Goal: Task Accomplishment & Management: Use online tool/utility

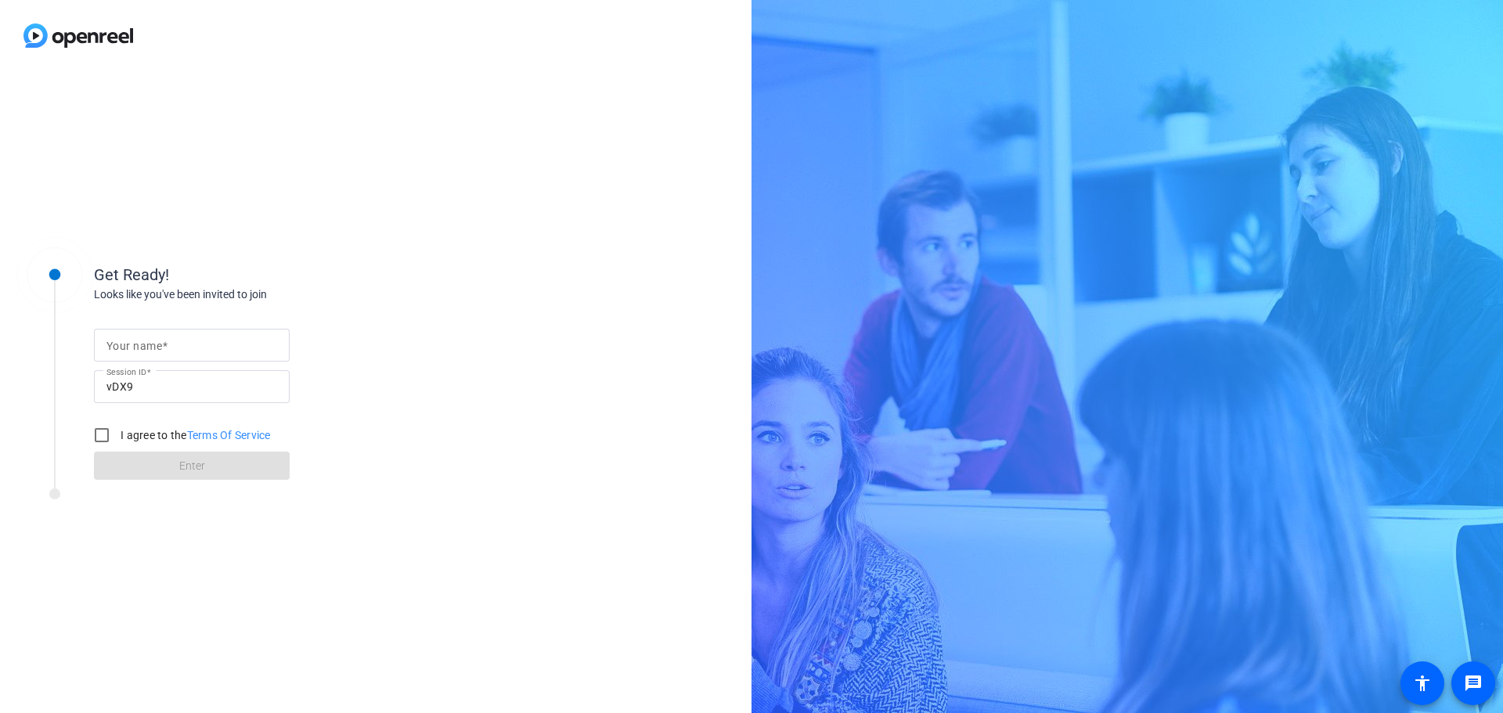
click at [144, 347] on mat-label "Your name" at bounding box center [134, 346] width 56 height 13
click at [144, 347] on input "Your name" at bounding box center [191, 345] width 171 height 19
type input "[PERSON_NAME]"
click at [94, 436] on input "I agree to the Terms Of Service" at bounding box center [101, 435] width 31 height 31
checkbox input "true"
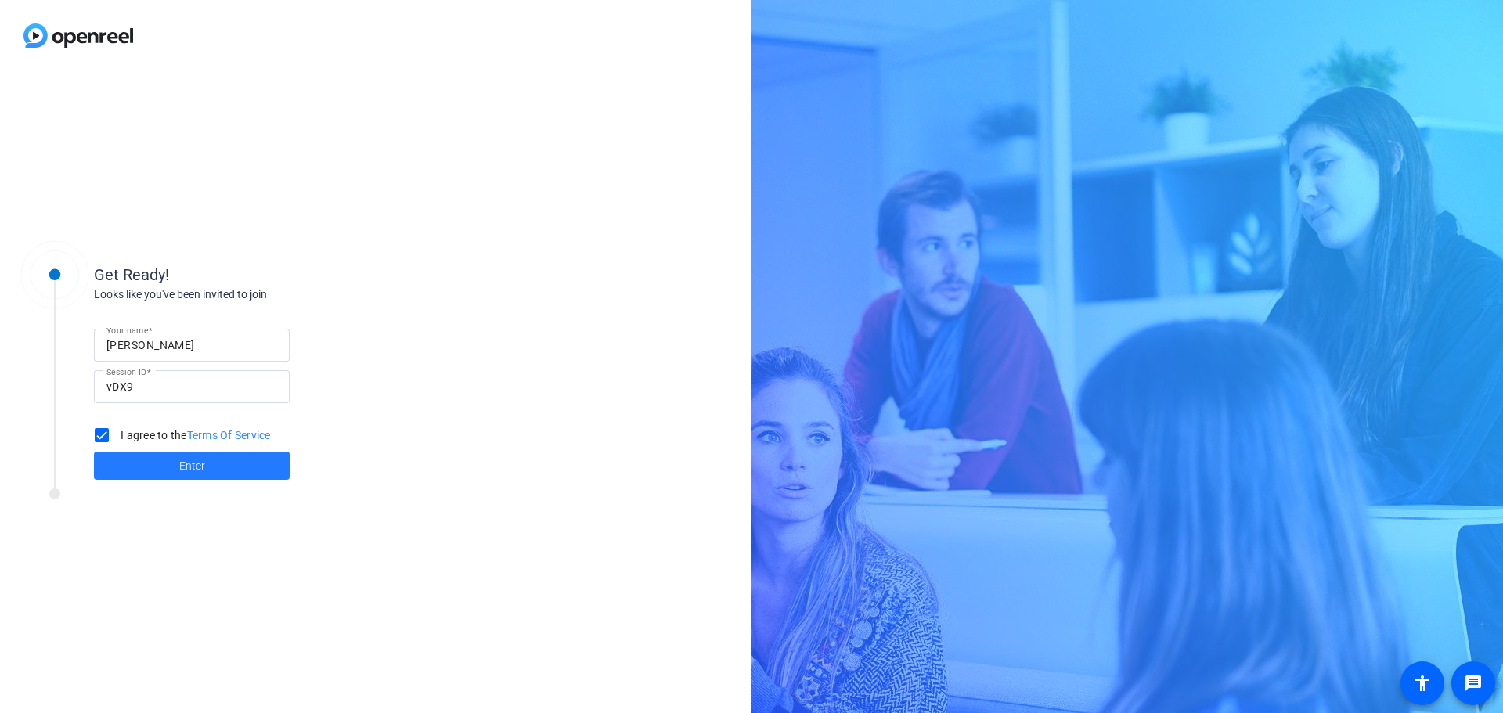
click at [180, 467] on span "Enter" at bounding box center [192, 466] width 26 height 16
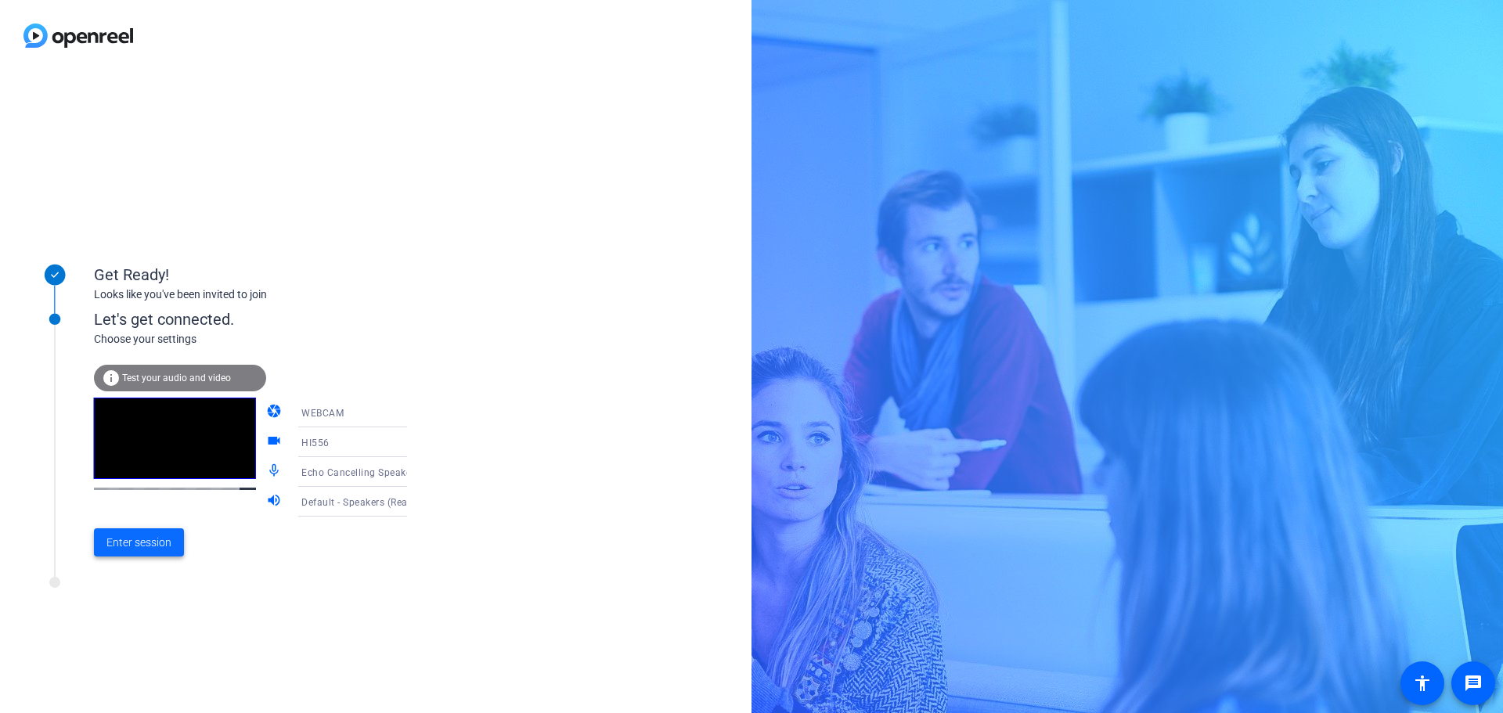
click at [161, 547] on span "Enter session" at bounding box center [138, 543] width 65 height 16
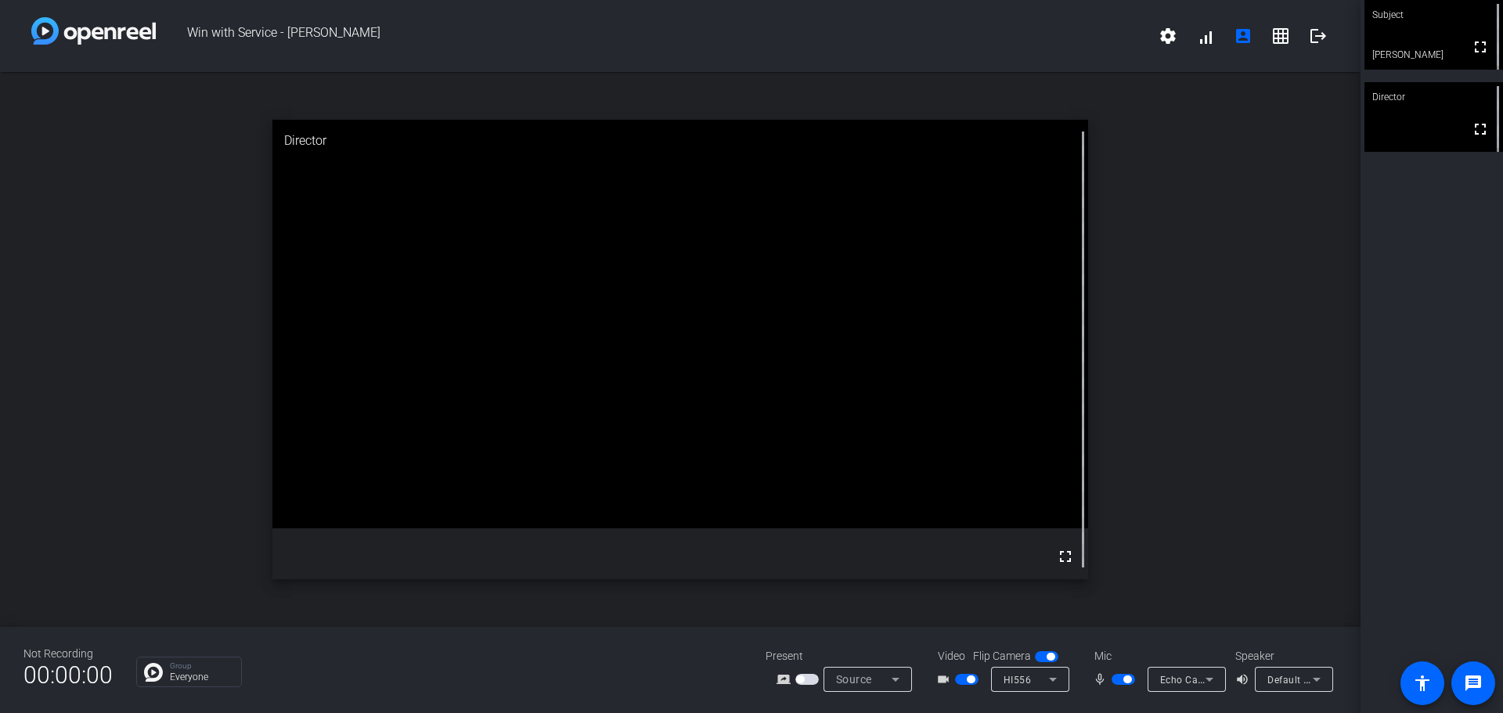
drag, startPoint x: 1432, startPoint y: 28, endPoint x: 1290, endPoint y: 570, distance: 560.1
click at [1290, 570] on div "open_in_new Director fullscreen" at bounding box center [680, 349] width 1360 height 555
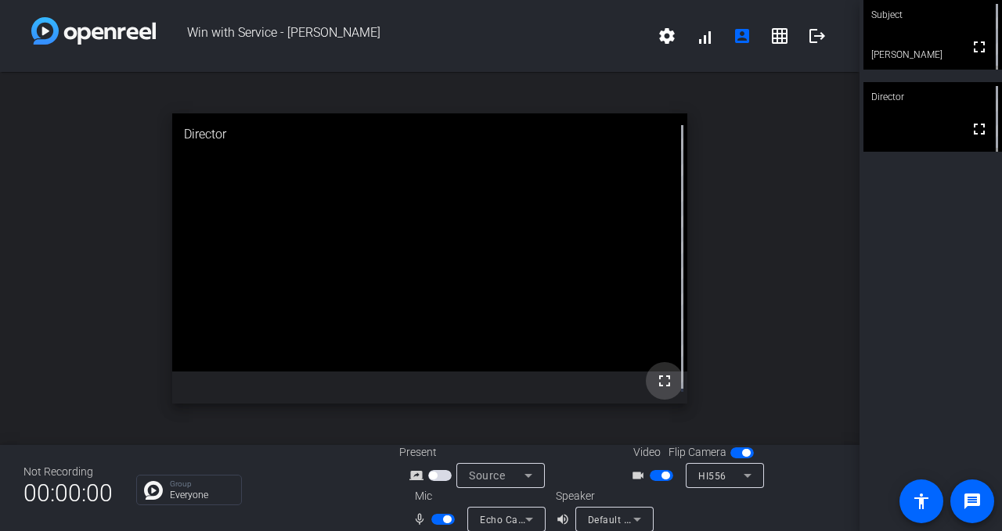
click at [658, 372] on mat-icon "fullscreen" at bounding box center [664, 381] width 19 height 19
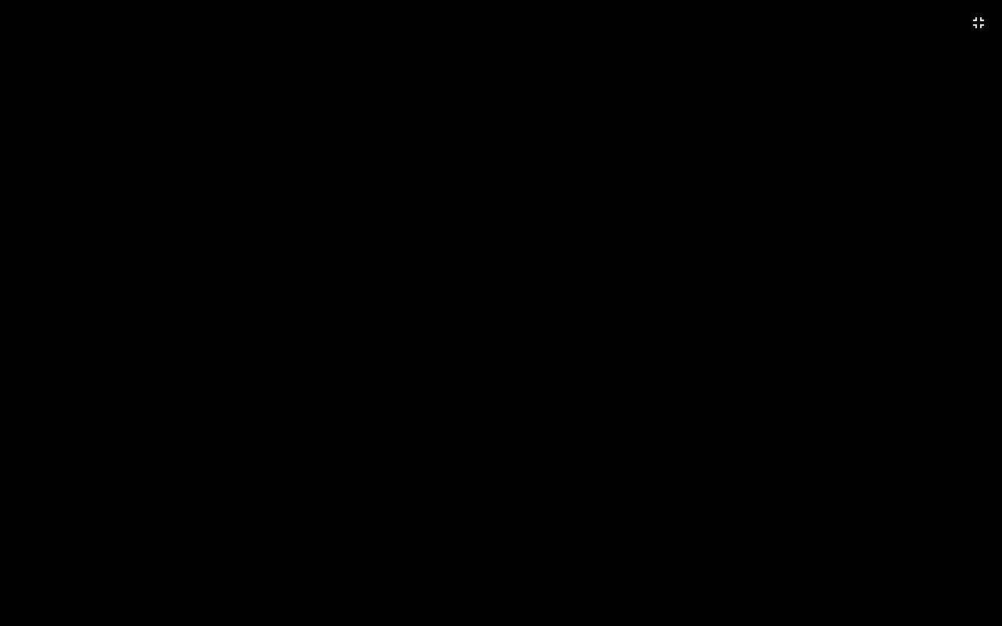
click at [918, 9] on video at bounding box center [501, 313] width 1002 height 626
click at [974, 22] on mat-icon "fullscreen_exit" at bounding box center [978, 22] width 19 height 19
